Goal: Navigation & Orientation: Find specific page/section

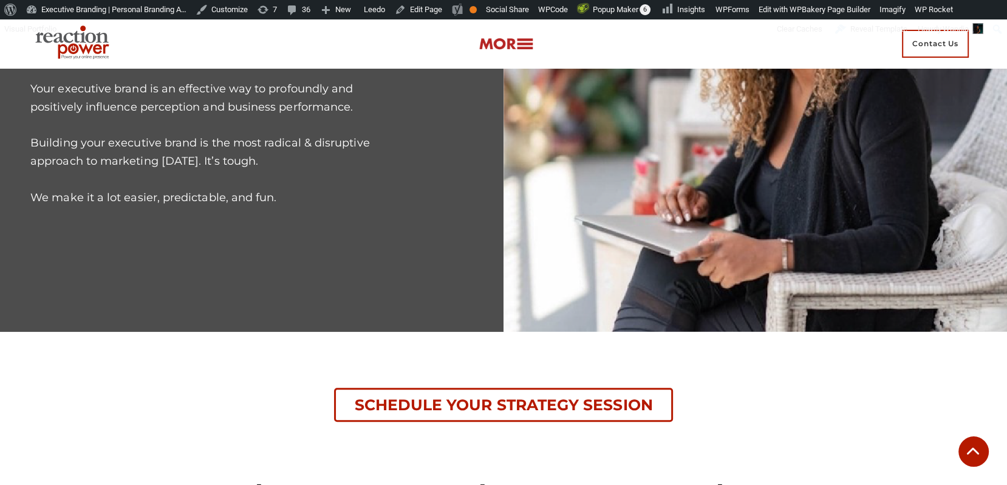
scroll to position [418, 0]
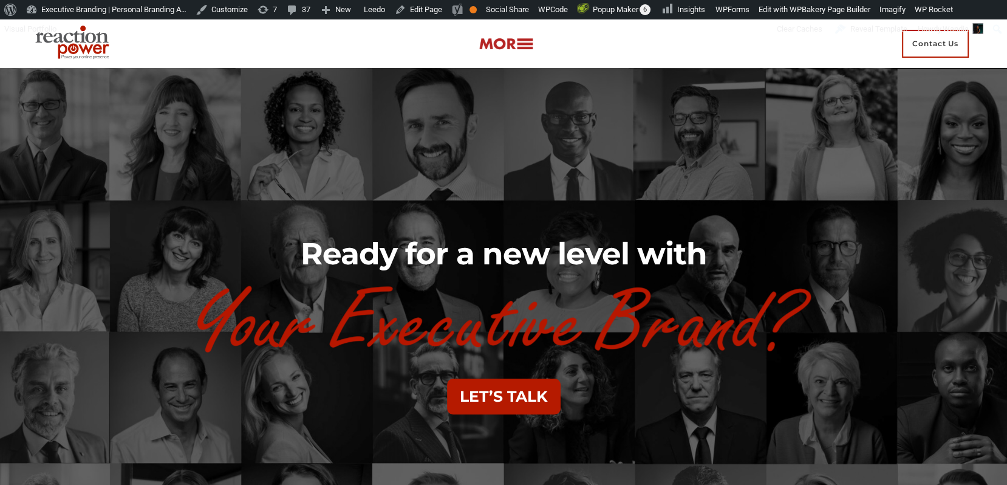
click at [74, 48] on img at bounding box center [74, 44] width 88 height 44
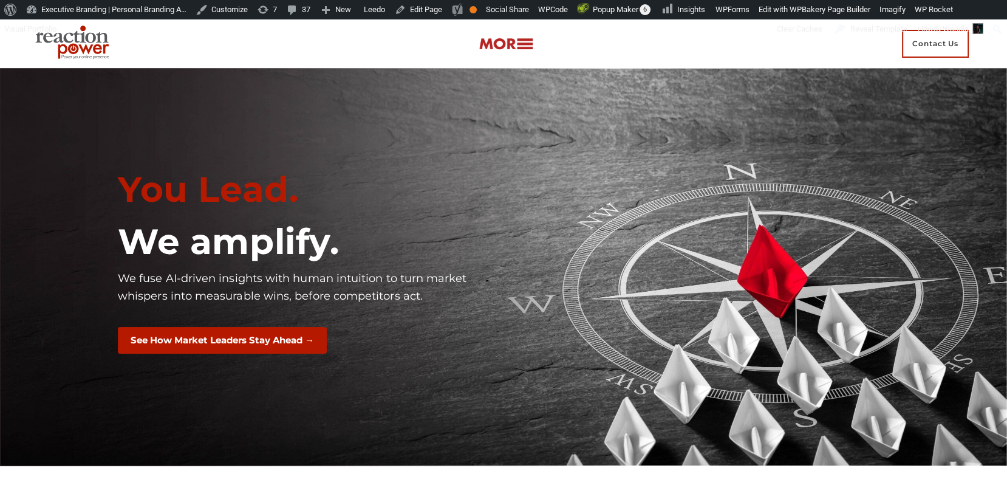
click at [758, 134] on section "You Lead. We amplify. We fuse AI-driven insights with human intuition to turn m…" at bounding box center [503, 267] width 1007 height 398
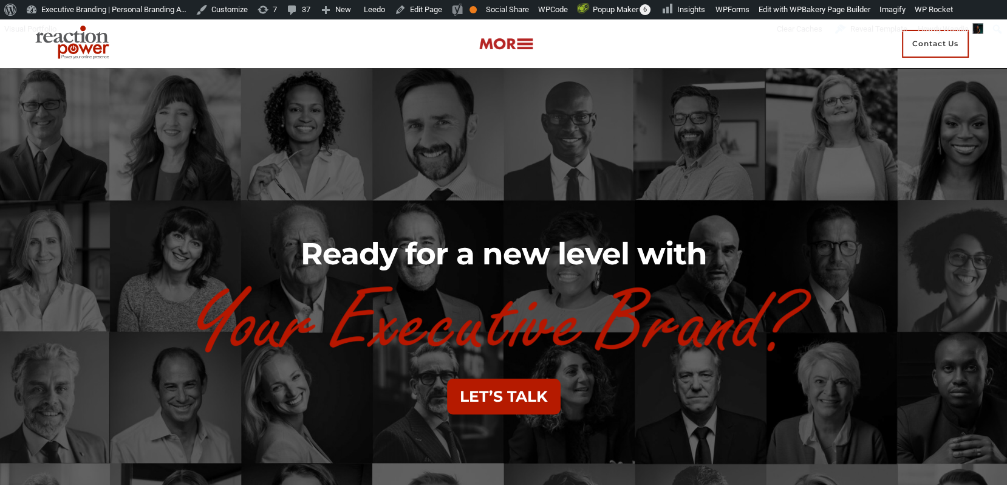
click at [102, 46] on img at bounding box center [74, 44] width 88 height 44
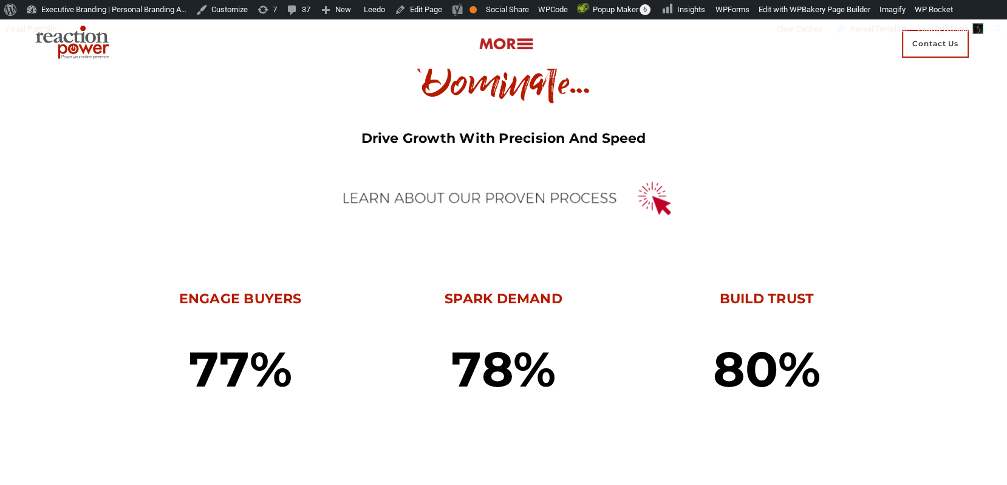
scroll to position [467, 0]
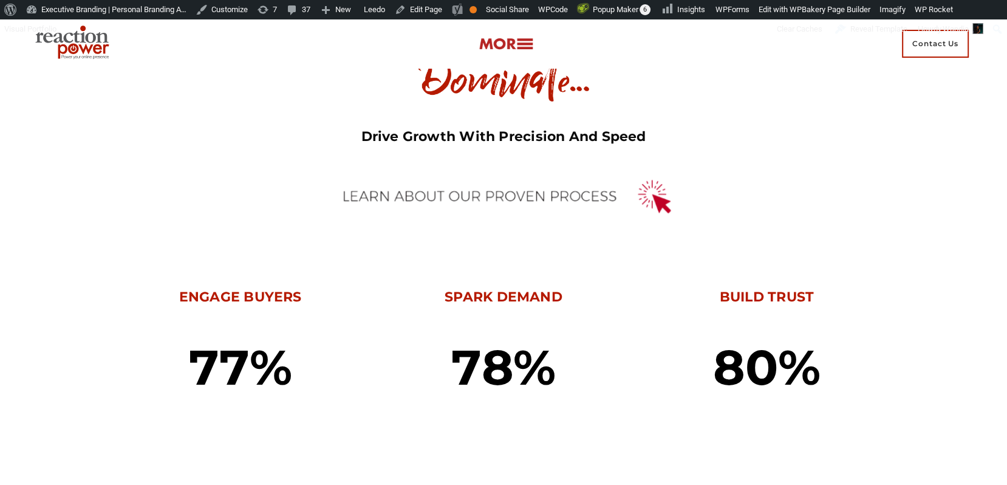
click at [431, 190] on img at bounding box center [503, 197] width 365 height 58
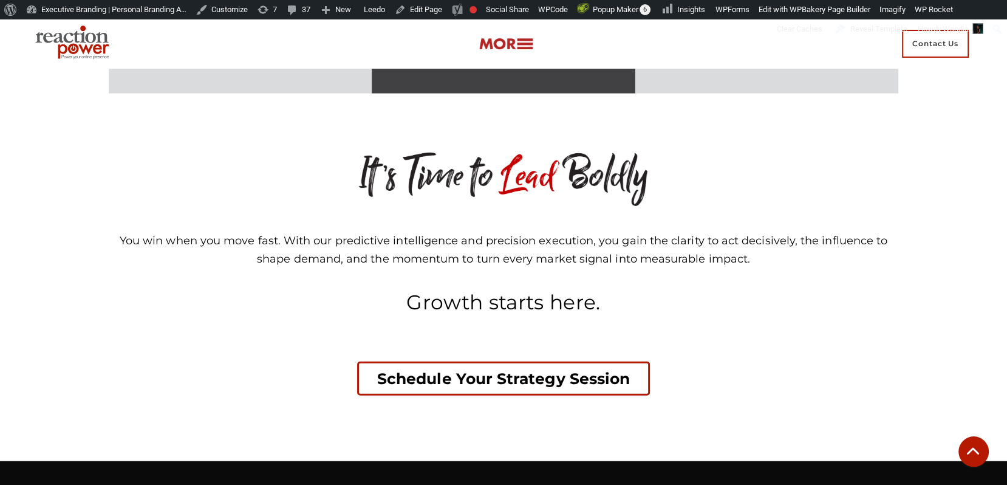
scroll to position [2671, 0]
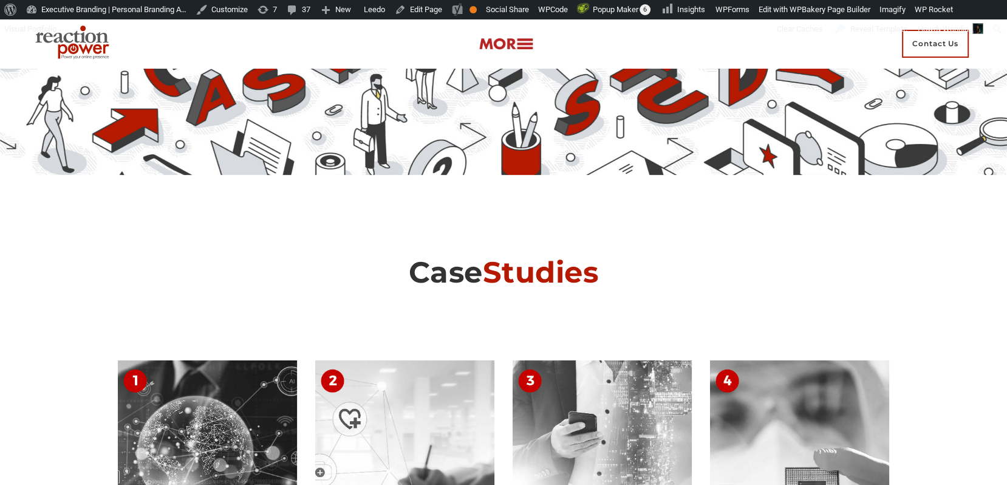
scroll to position [5422, 0]
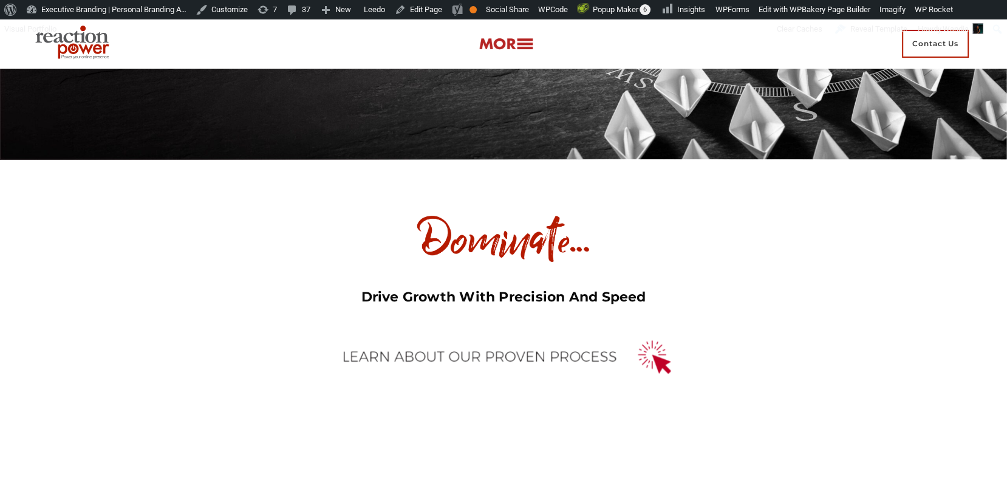
scroll to position [313, 0]
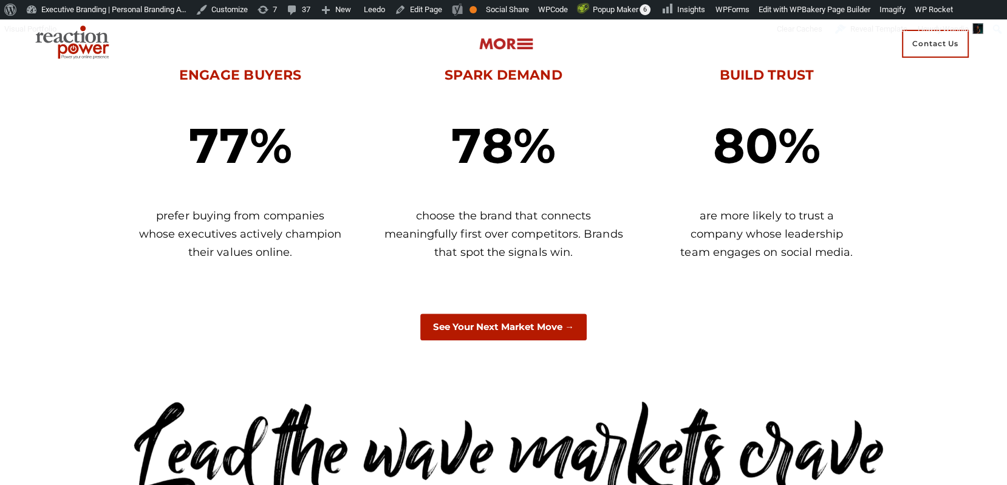
scroll to position [691, 0]
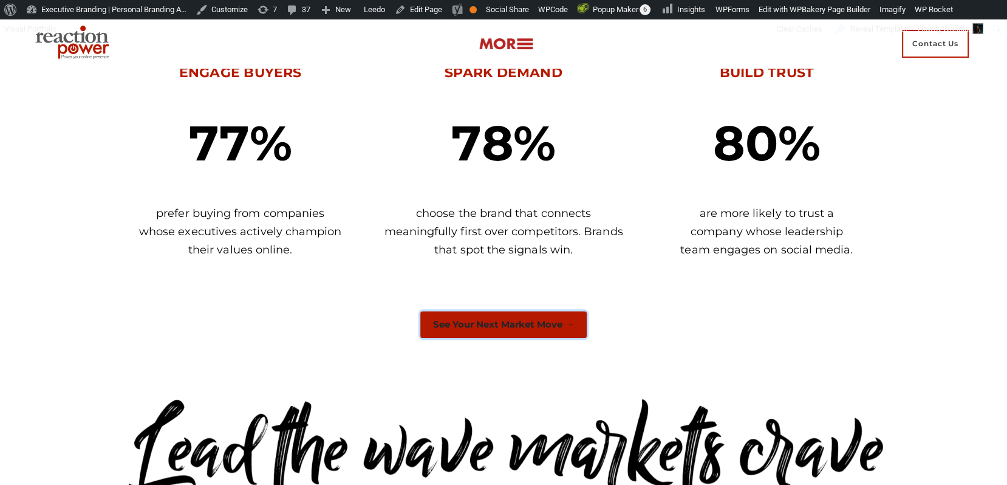
click at [540, 321] on button "See Your Next Market Move →" at bounding box center [503, 324] width 166 height 27
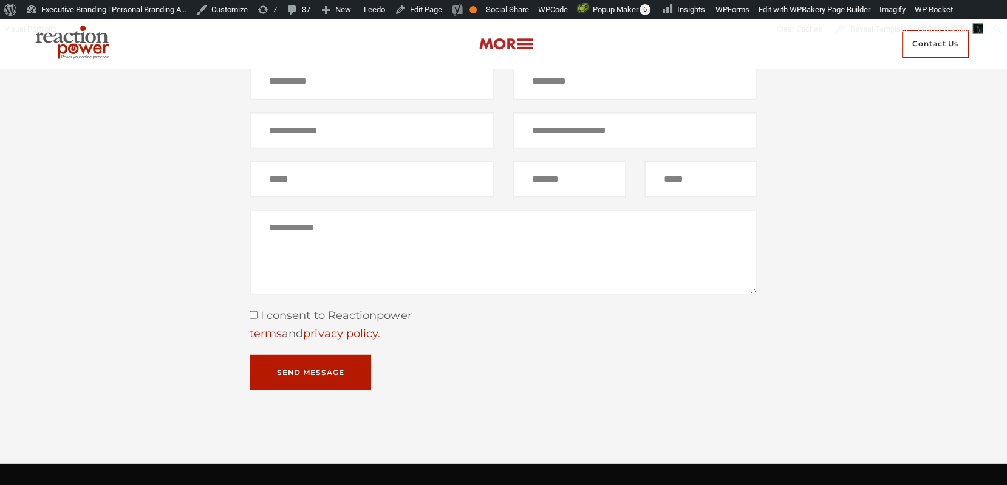
scroll to position [7707, 0]
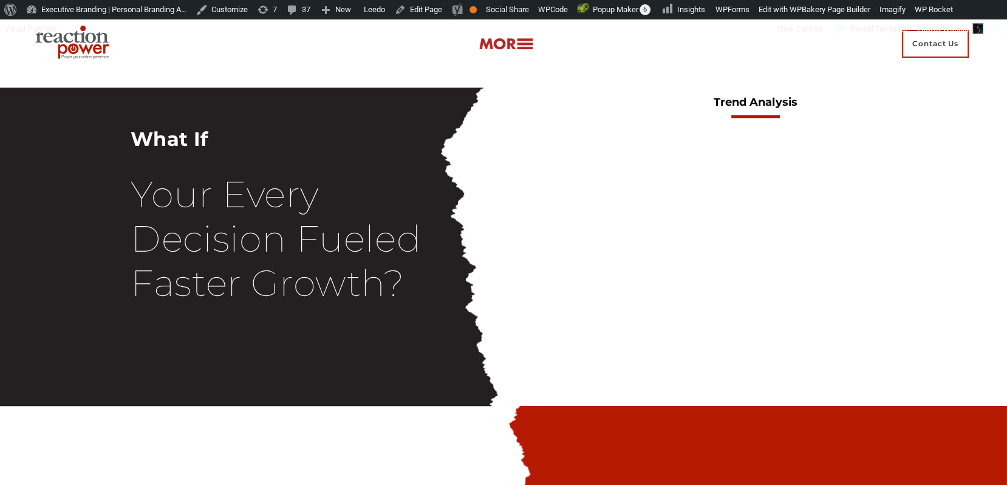
scroll to position [1222, 0]
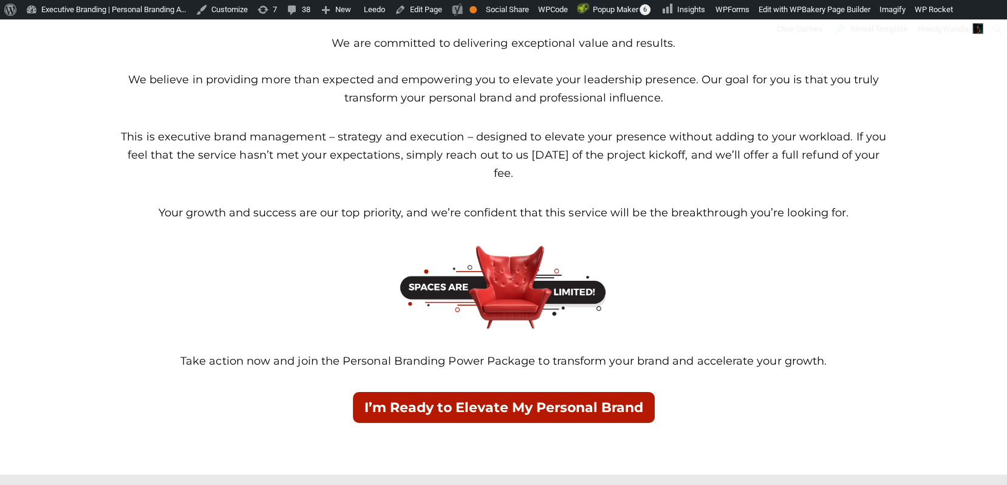
scroll to position [8494, 0]
